Goal: Task Accomplishment & Management: Use online tool/utility

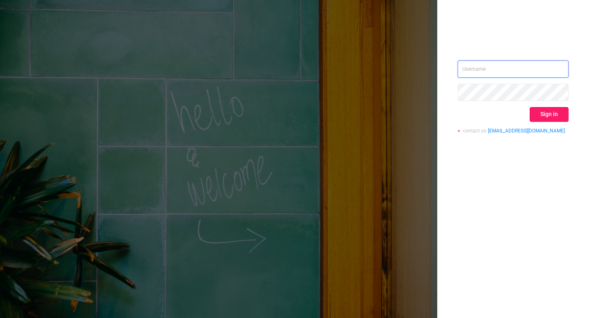
type input "[EMAIL_ADDRESS][DOMAIN_NAME]"
click at [548, 114] on button "Sign in" at bounding box center [549, 114] width 39 height 15
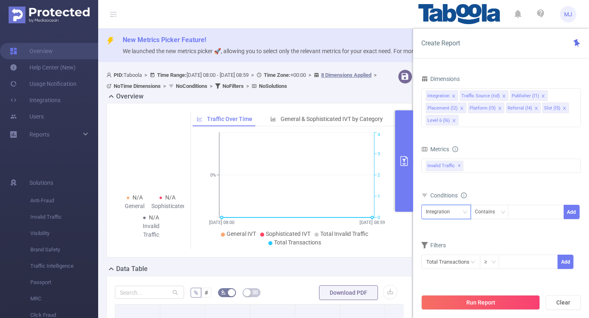
click at [466, 213] on icon "icon: down" at bounding box center [464, 212] width 5 height 5
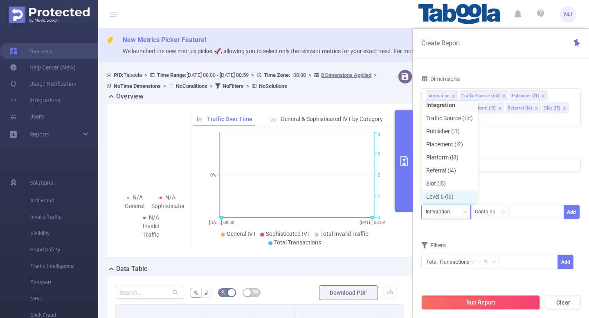
scroll to position [6, 0]
click at [448, 130] on li "Publisher (l1)" at bounding box center [449, 129] width 56 height 13
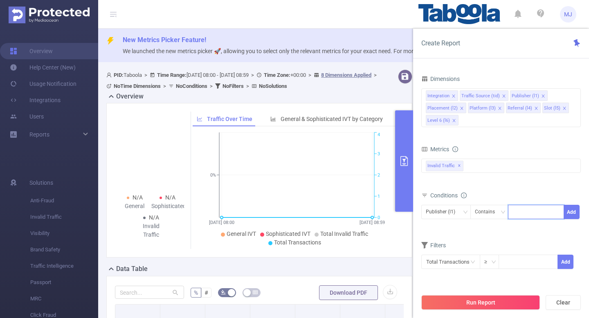
click at [514, 212] on input at bounding box center [514, 212] width 4 height 11
paste input "adwondergaming-freevpnforiphone"
type input "adwondergaming-freevpnforiphone"
click at [541, 230] on li "adwondergaming-freevpnforiphone" at bounding box center [562, 228] width 108 height 13
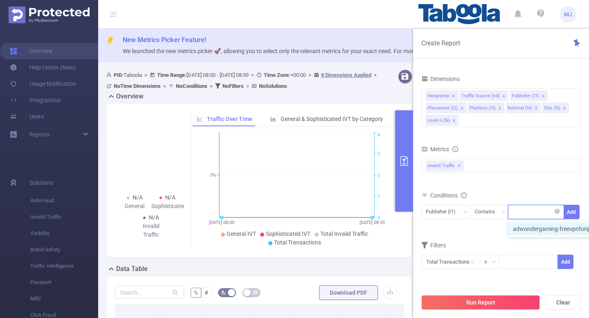
scroll to position [0, 0]
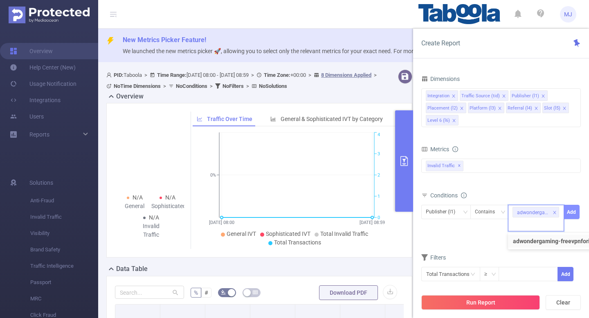
click at [574, 216] on button "Add" at bounding box center [571, 212] width 16 height 14
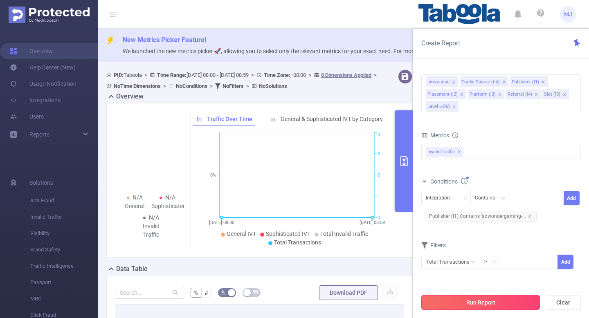
click at [460, 304] on button "Run Report" at bounding box center [480, 302] width 119 height 15
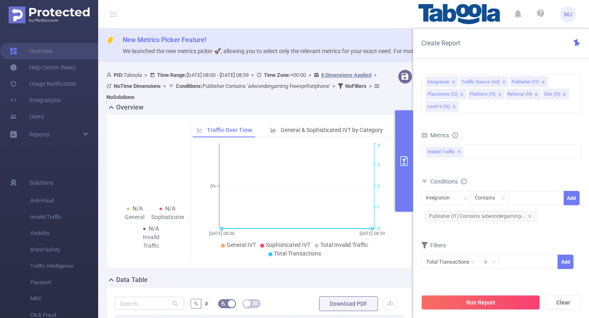
click at [395, 96] on div at bounding box center [402, 86] width 26 height 33
click at [398, 263] on div "N/A General N/A Sophisticated N/A Invalid Traffic Traffic Over Time General & S…" at bounding box center [259, 191] width 306 height 155
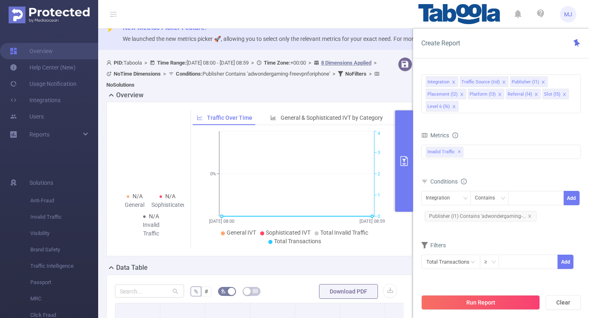
click at [411, 179] on button "primary" at bounding box center [404, 160] width 18 height 101
click at [399, 156] on icon "primary" at bounding box center [404, 161] width 10 height 10
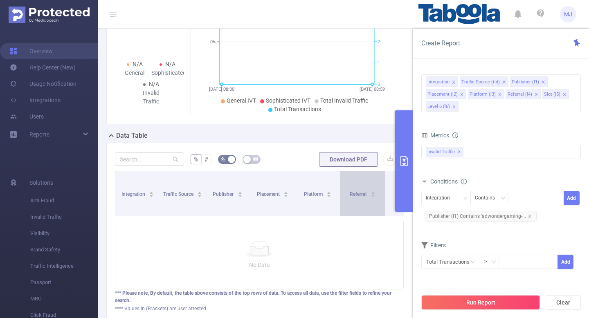
scroll to position [144, 0]
